Goal: Information Seeking & Learning: Learn about a topic

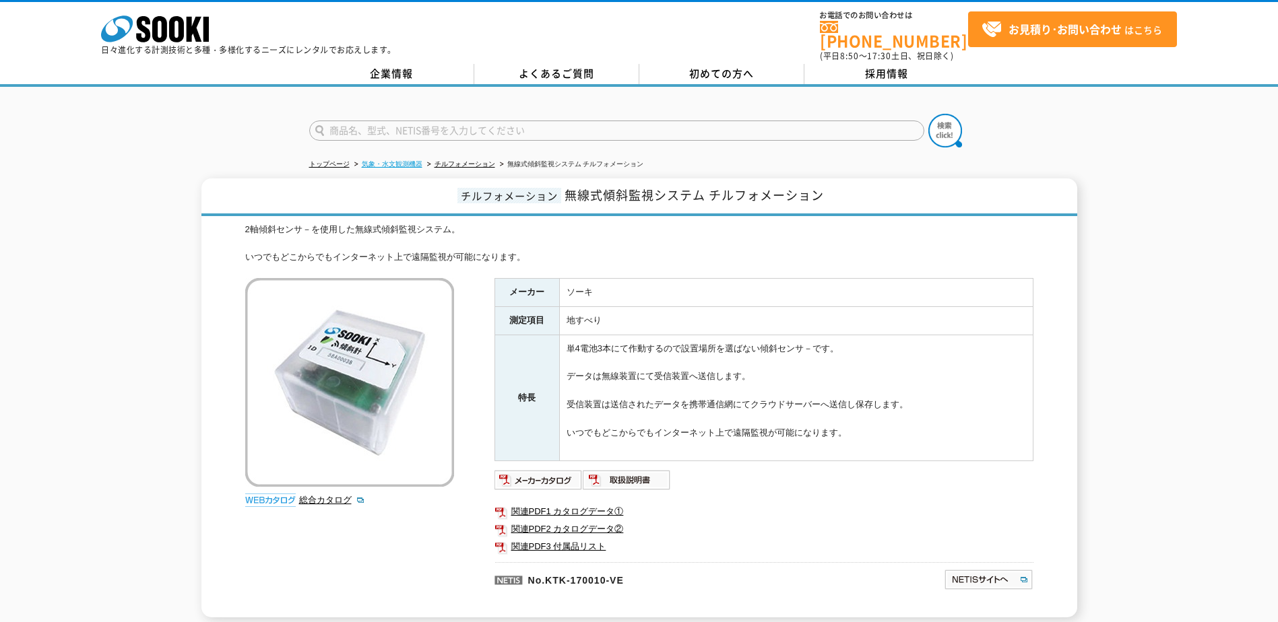
click at [397, 160] on link "気象・水文観測機器" at bounding box center [392, 163] width 61 height 7
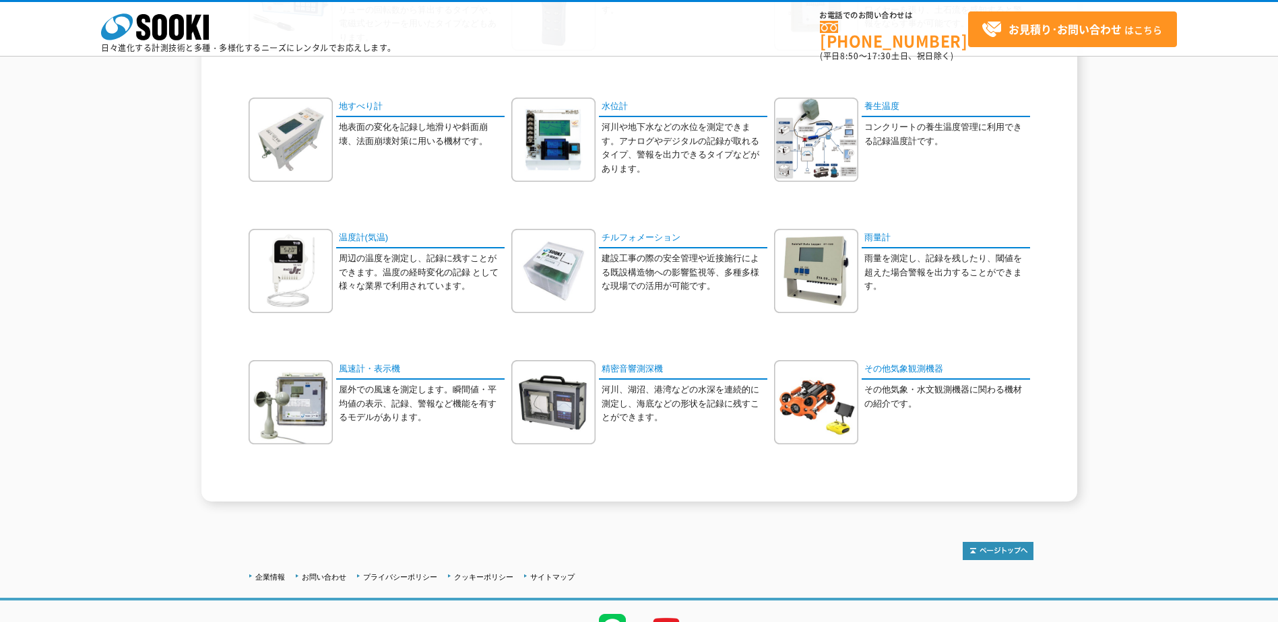
scroll to position [269, 0]
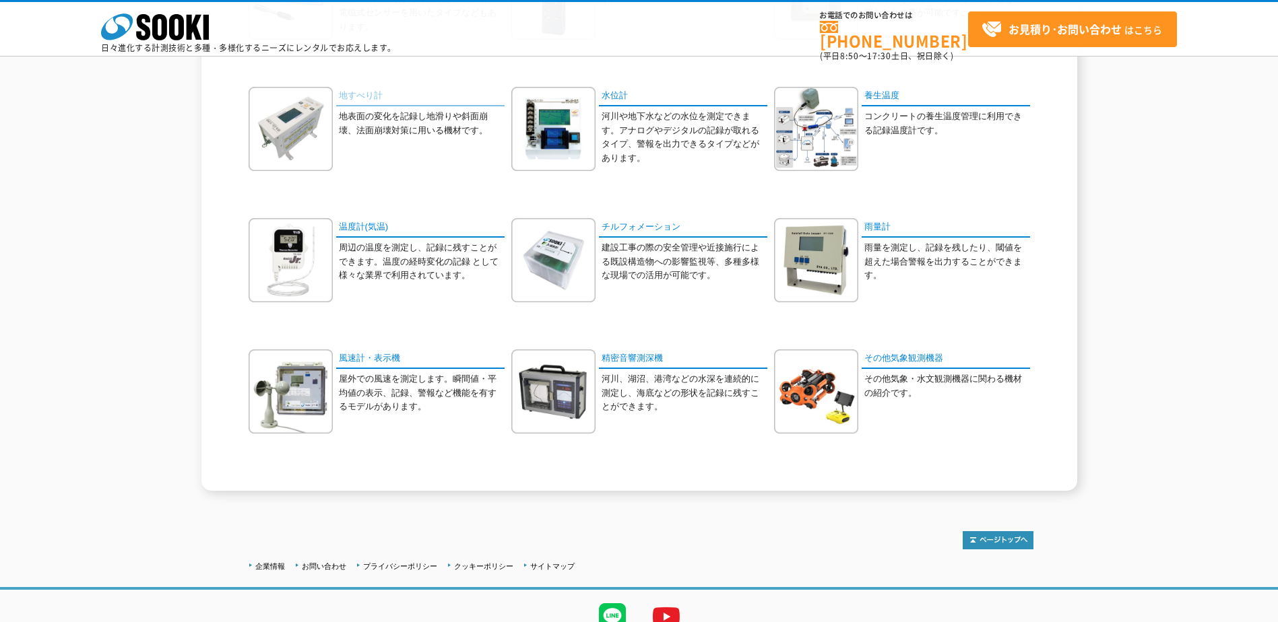
click at [364, 100] on link "地すべり計" at bounding box center [420, 97] width 168 height 20
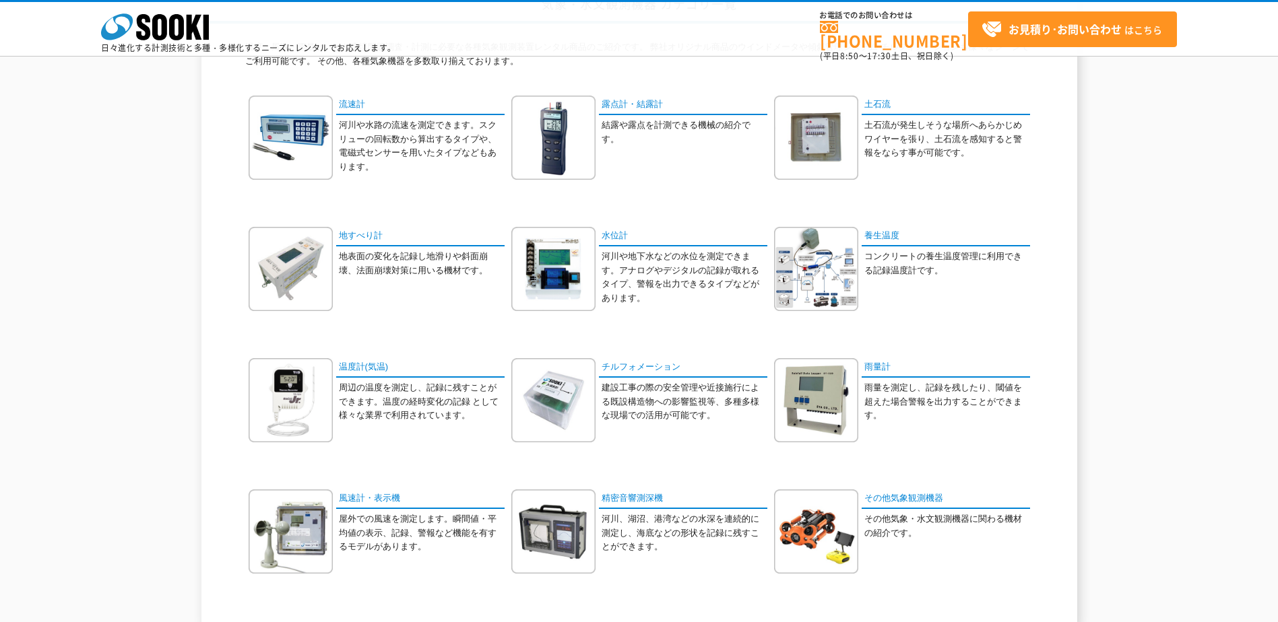
scroll to position [0, 0]
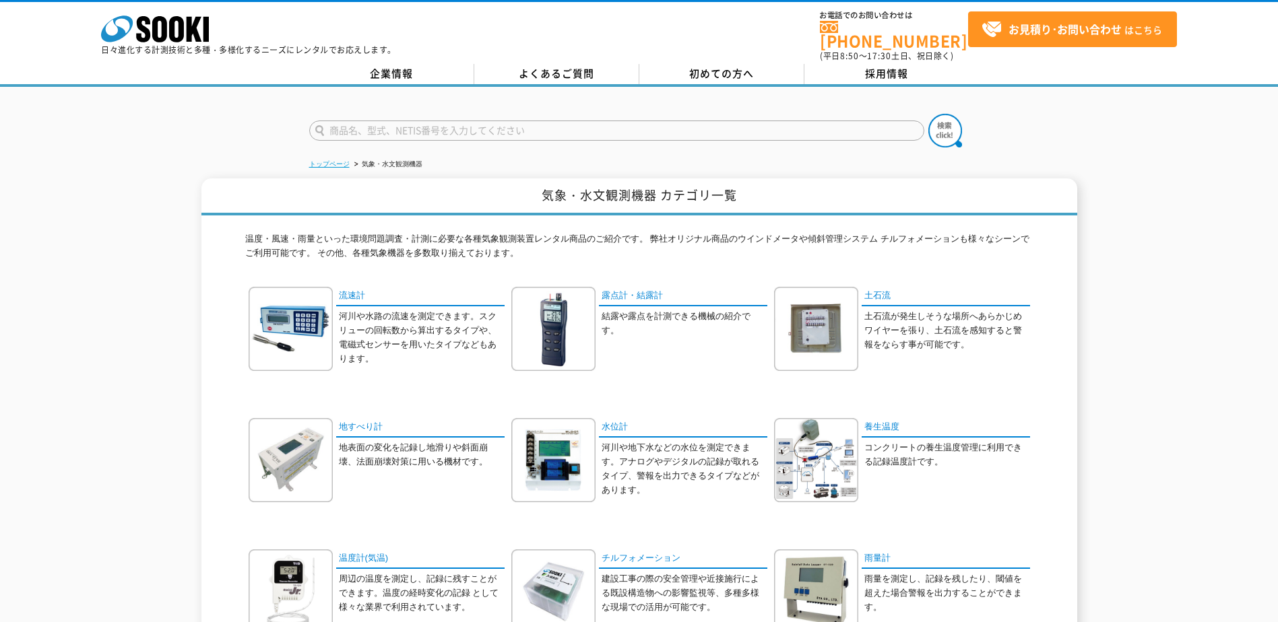
click at [334, 160] on link "トップページ" at bounding box center [329, 163] width 40 height 7
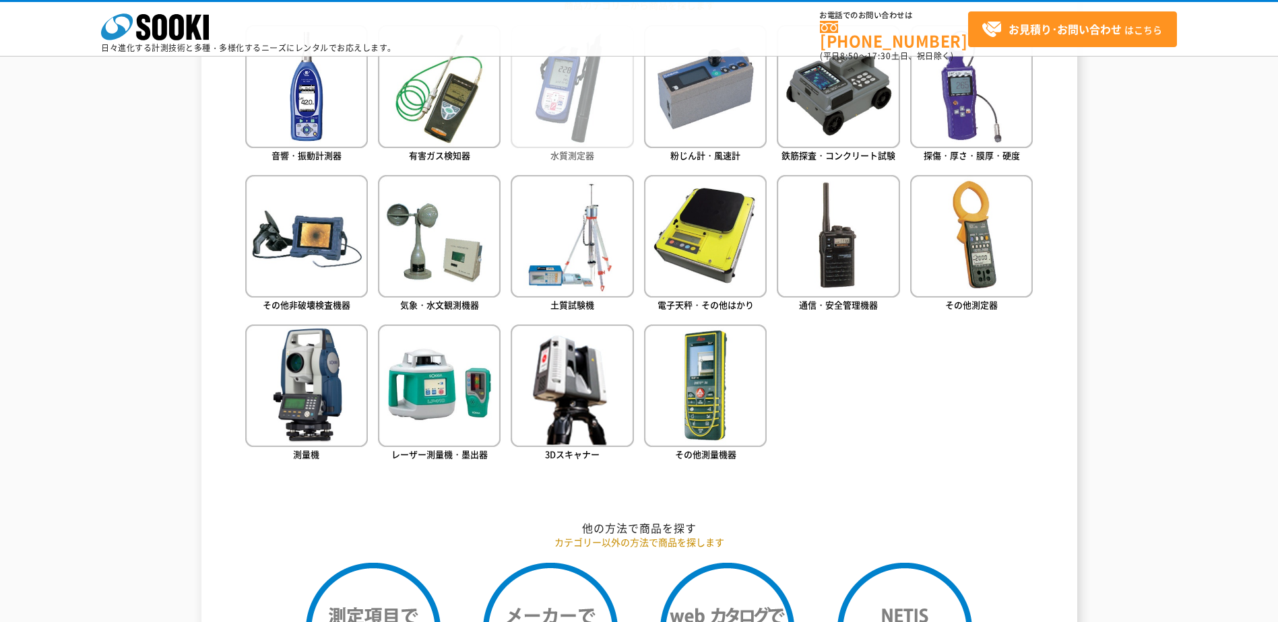
scroll to position [673, 0]
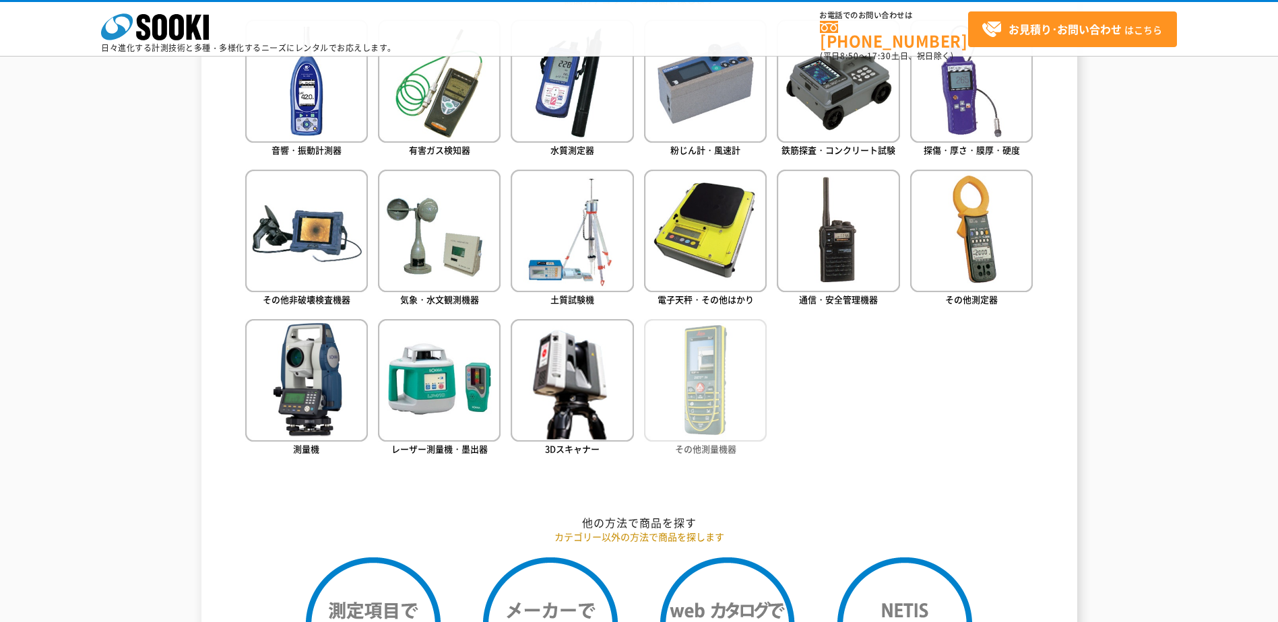
click at [709, 378] on img at bounding box center [705, 380] width 123 height 123
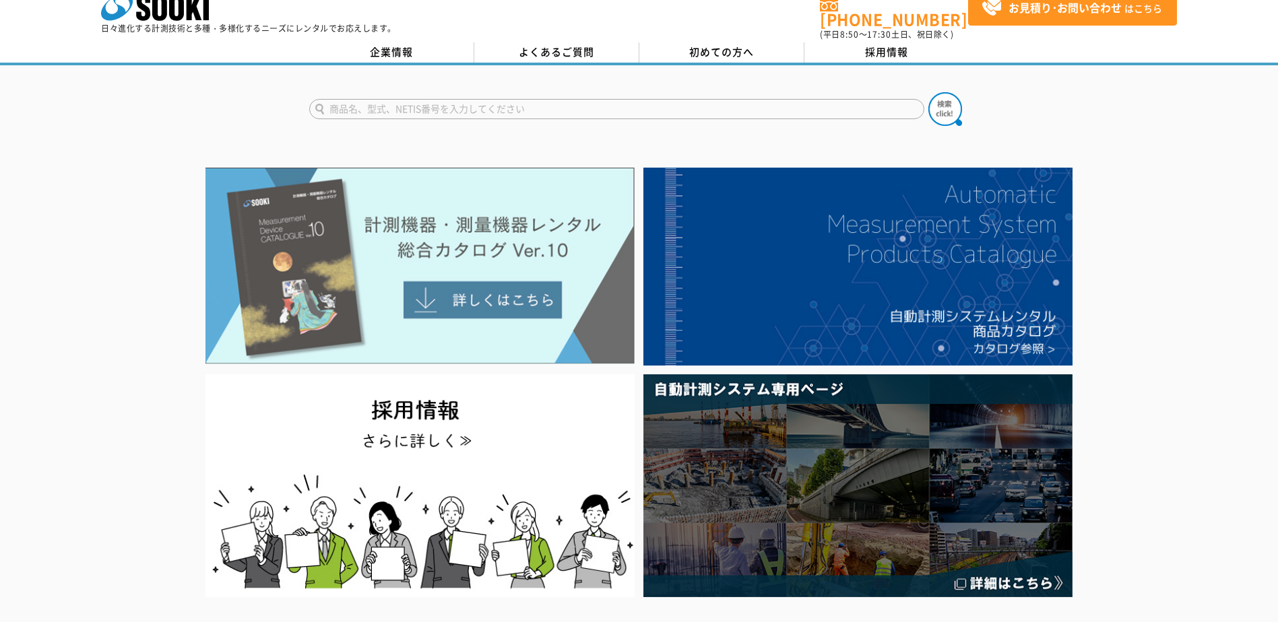
scroll to position [0, 0]
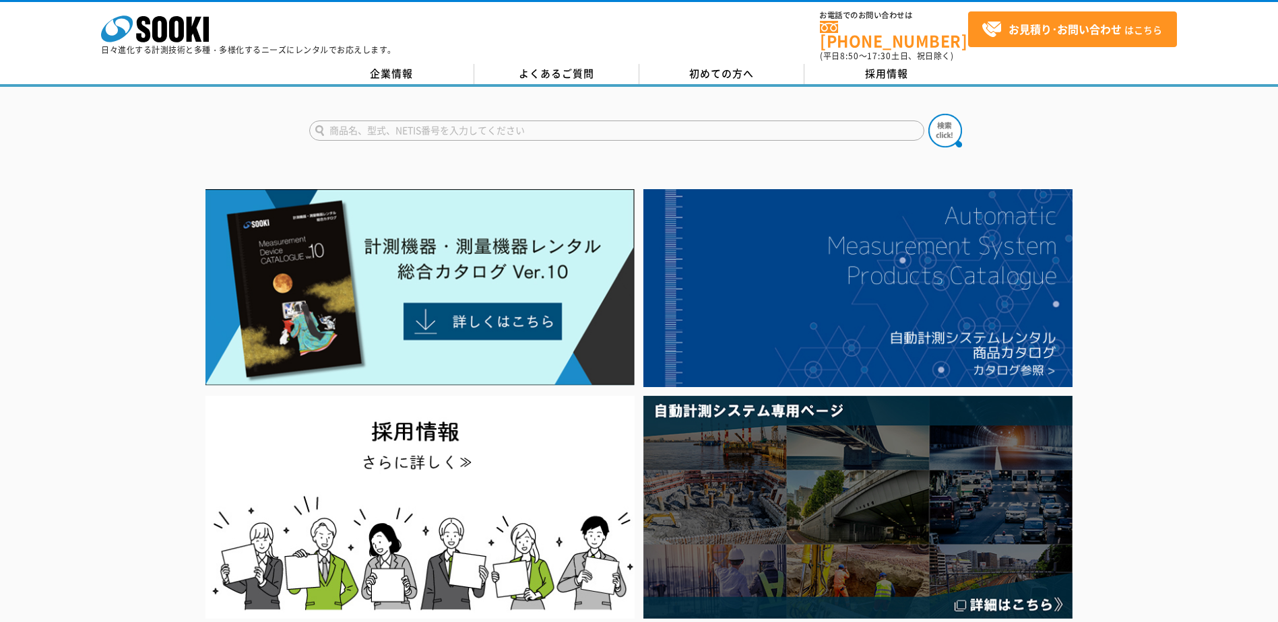
click at [541, 121] on input "text" at bounding box center [616, 131] width 615 height 20
type input "傾斜"
click at [928, 114] on button at bounding box center [945, 131] width 34 height 34
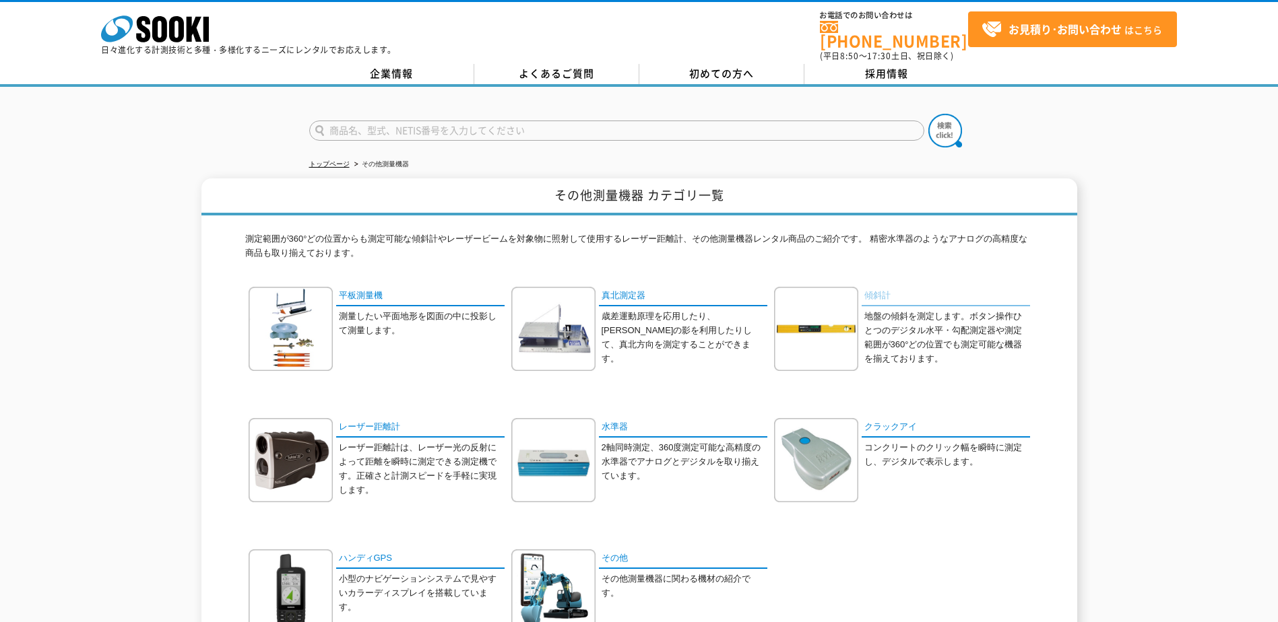
click at [882, 287] on link "傾斜計" at bounding box center [945, 297] width 168 height 20
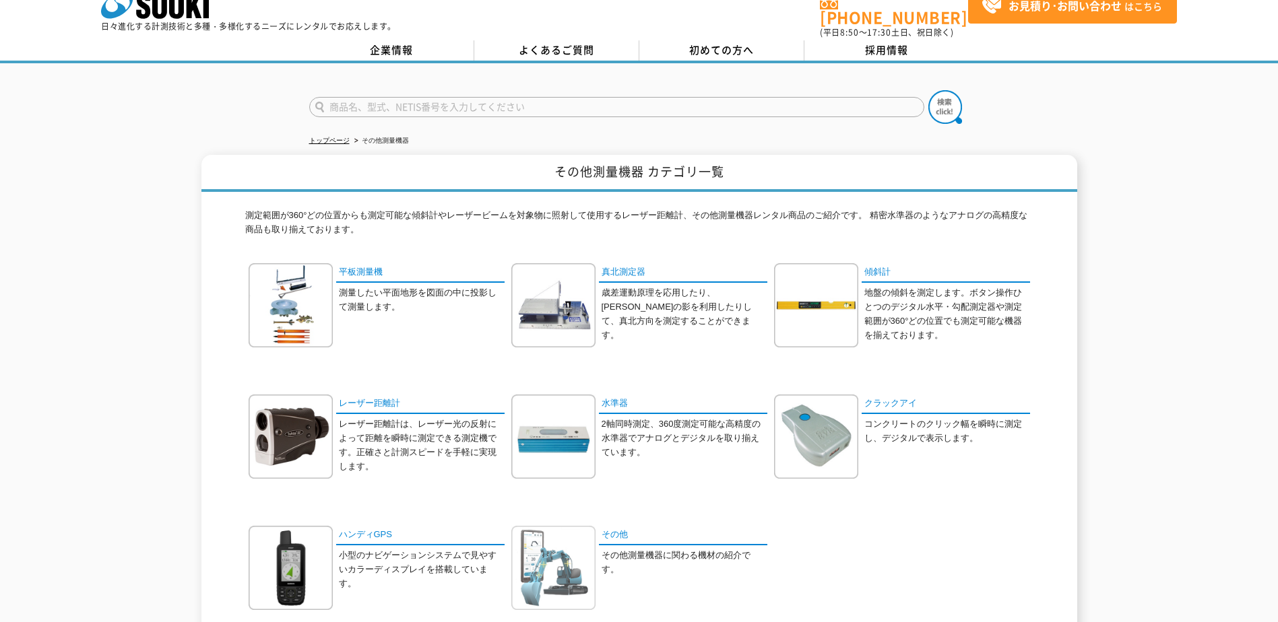
scroll to position [199, 0]
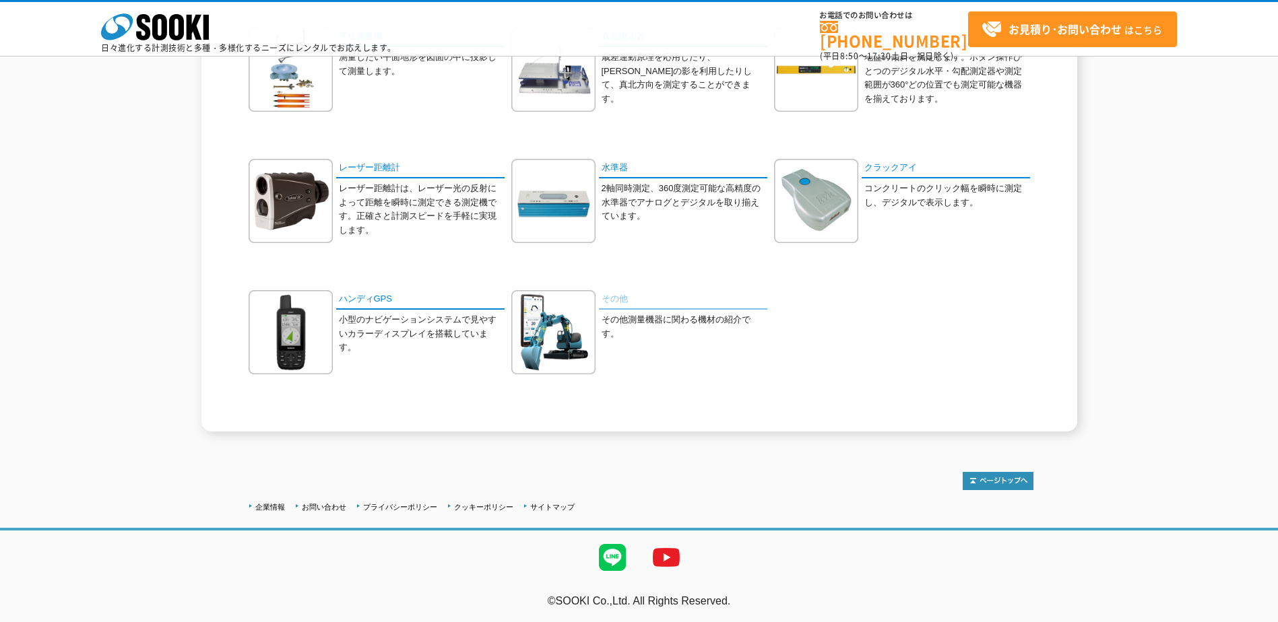
click at [616, 300] on link "その他" at bounding box center [683, 300] width 168 height 20
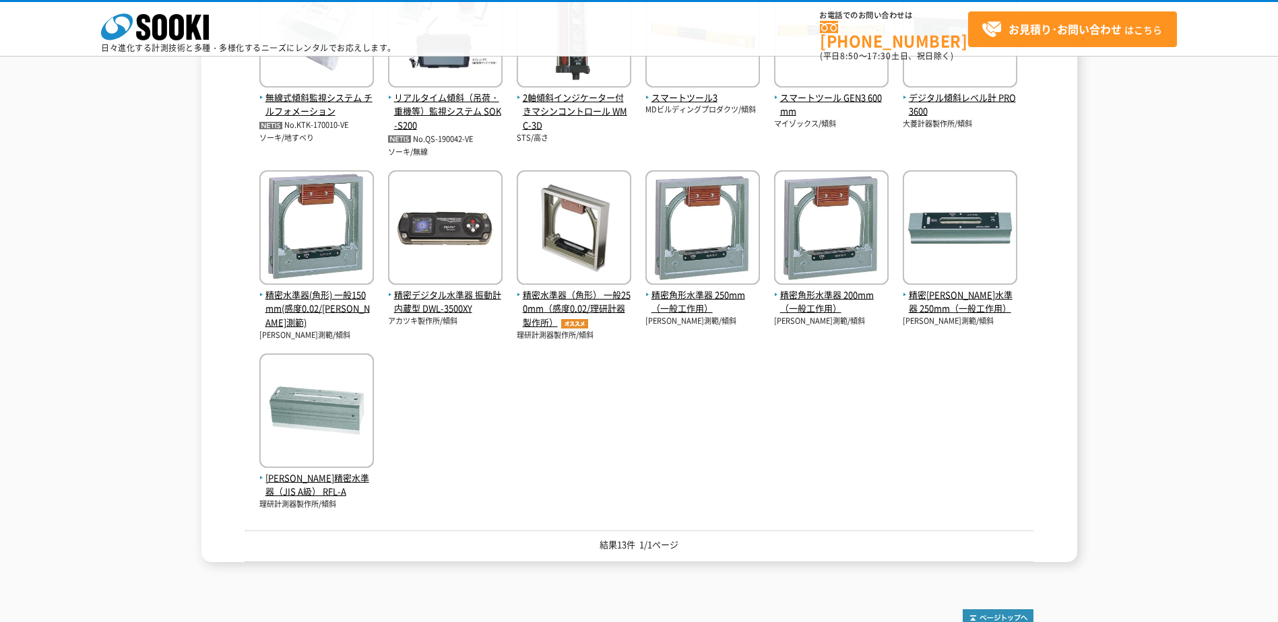
scroll to position [69, 0]
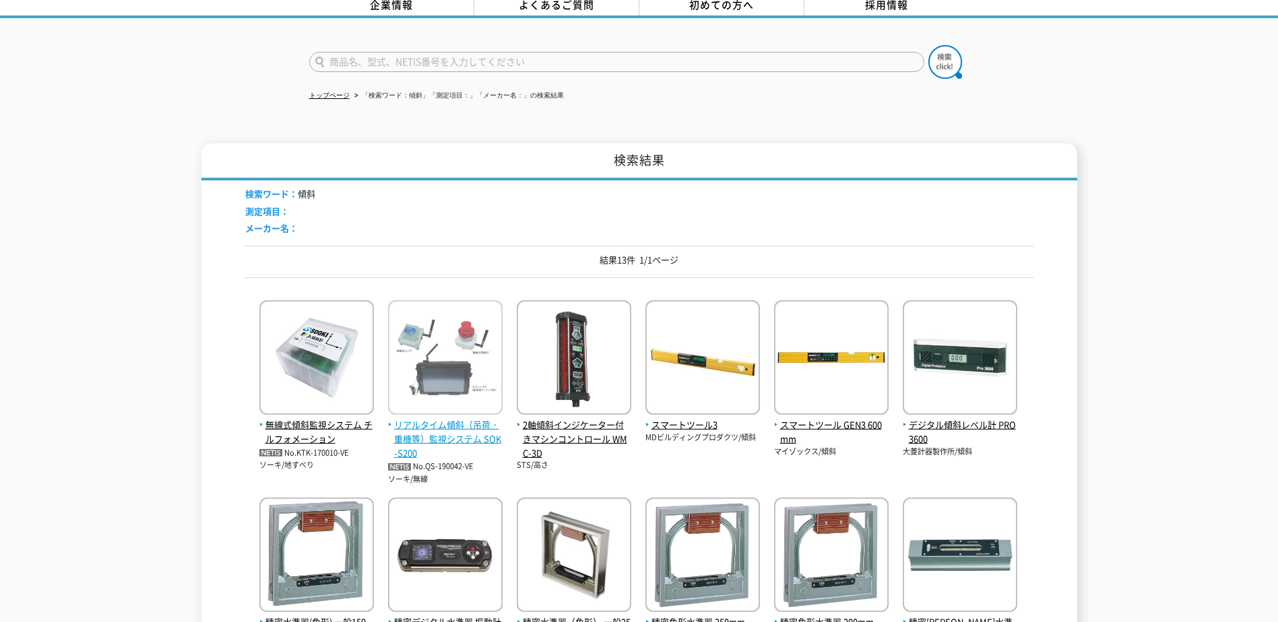
click at [409, 379] on img at bounding box center [445, 359] width 114 height 118
